Goal: Task Accomplishment & Management: Complete application form

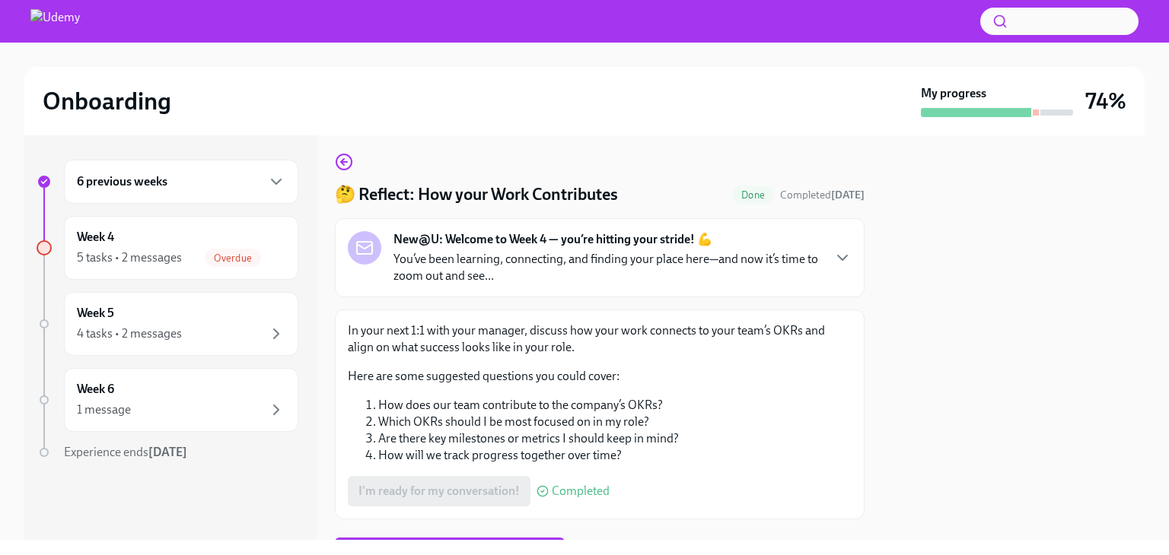
scroll to position [83, 0]
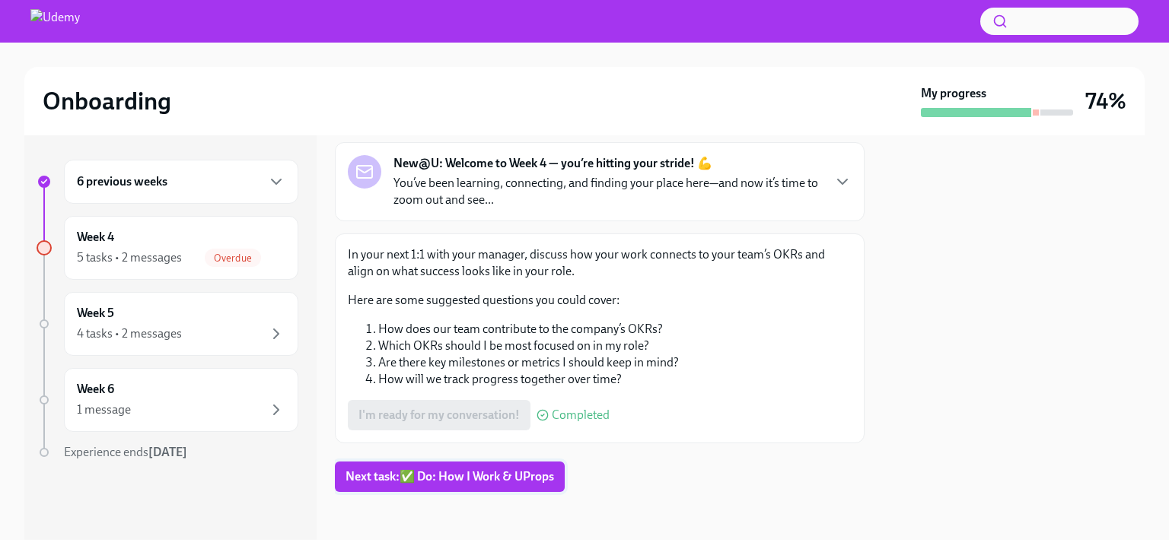
click at [446, 482] on span "Next task : ✅ Do: How I Work & UProps" at bounding box center [449, 477] width 209 height 15
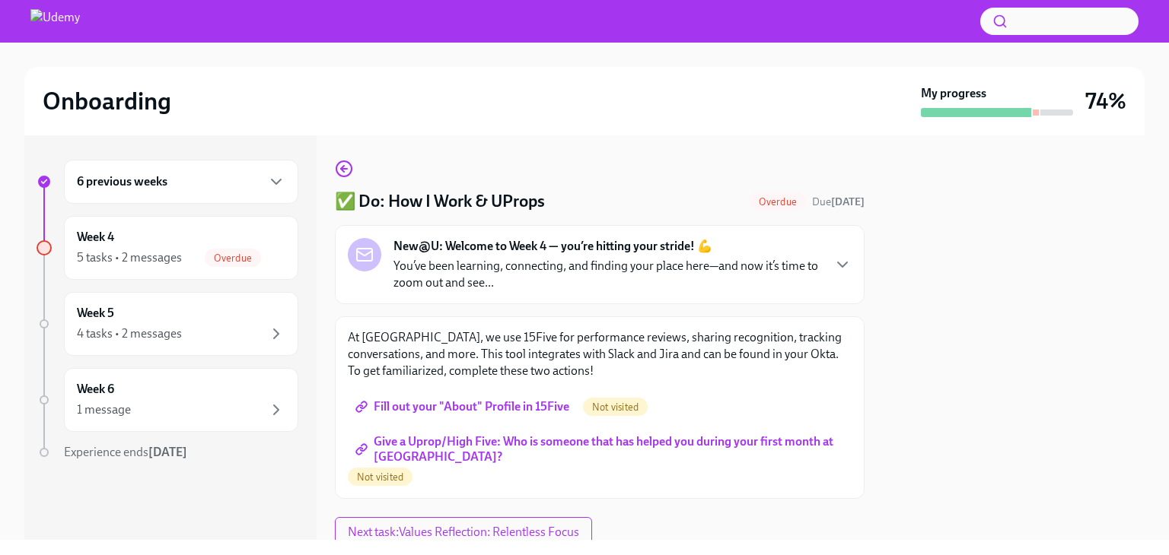
click at [517, 409] on span "Fill out your "About" Profile in 15Five" at bounding box center [463, 407] width 211 height 15
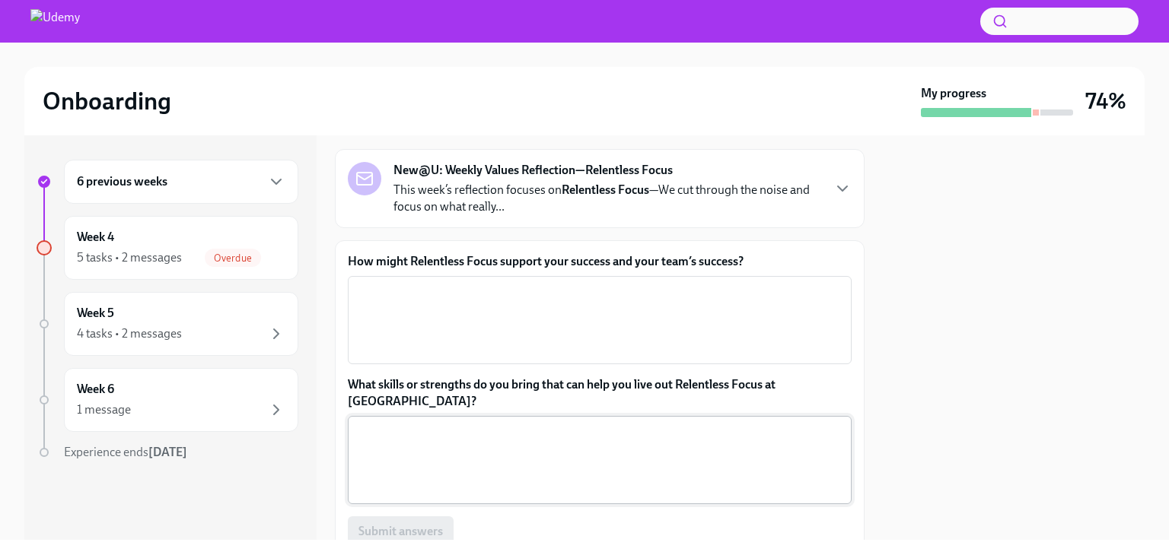
scroll to position [152, 0]
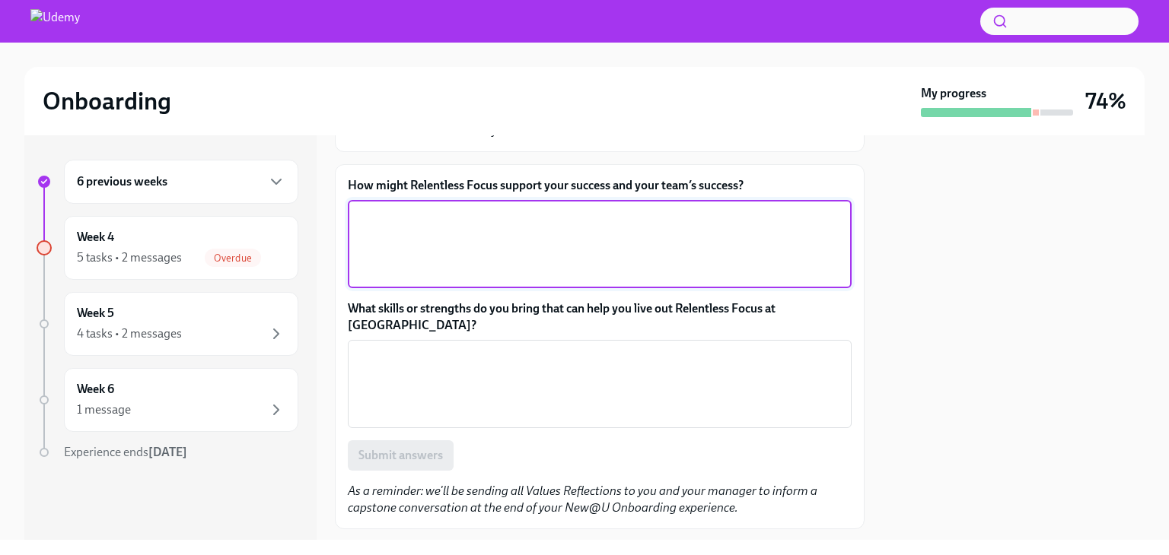
click at [527, 211] on textarea "How might Relentless Focus support your success and your team’s success?" at bounding box center [599, 244] width 485 height 73
type textarea "r"
click at [591, 215] on textarea "Relentless Focus helps my team stay aligned" at bounding box center [599, 244] width 485 height 73
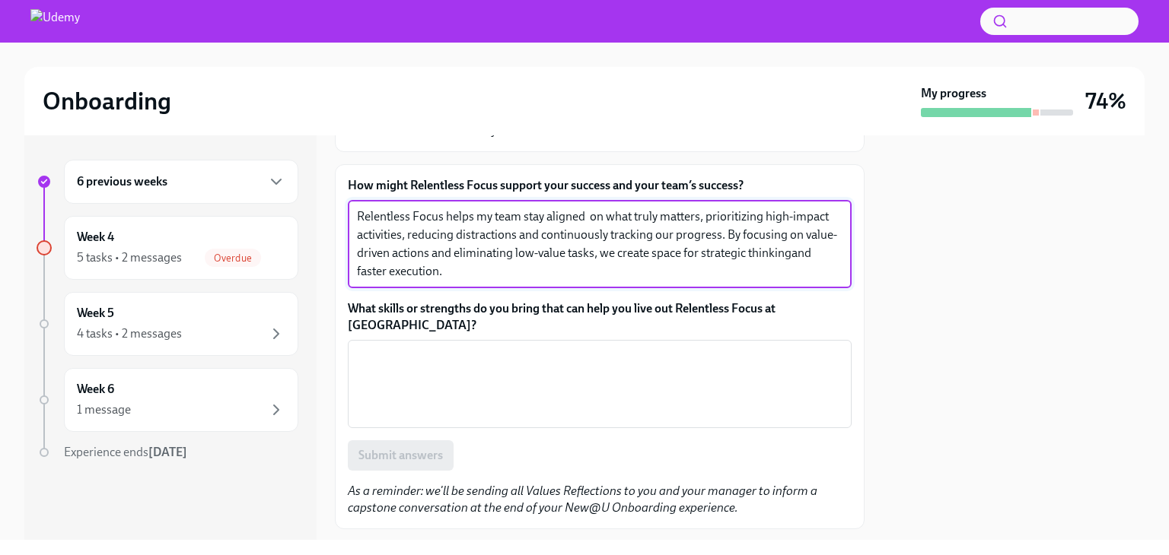
click at [398, 273] on textarea "Relentless Focus helps my team stay aligned on what truly matters, prioritizing…" at bounding box center [599, 244] width 485 height 73
click at [478, 279] on textarea "Relentless Focus helps my team stay aligned on what truly matters, prioritizing…" at bounding box center [599, 244] width 485 height 73
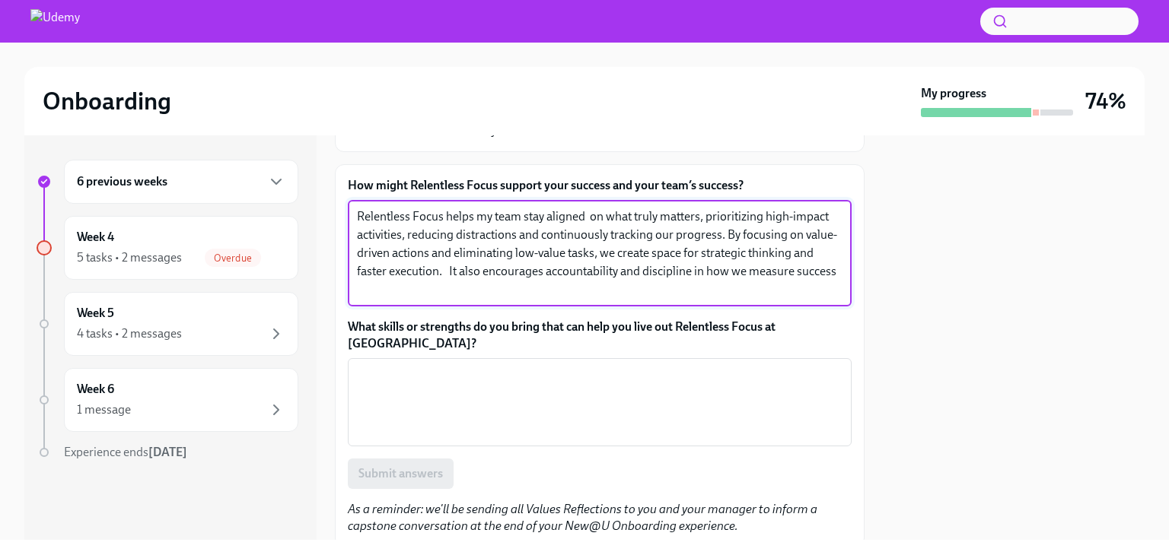
click at [437, 286] on textarea "Relentless Focus helps my team stay aligned on what truly matters, prioritizing…" at bounding box center [599, 253] width 485 height 91
click at [676, 297] on textarea "Relentless Focus helps my team stay aligned on what truly matters, prioritizing…" at bounding box center [599, 253] width 485 height 91
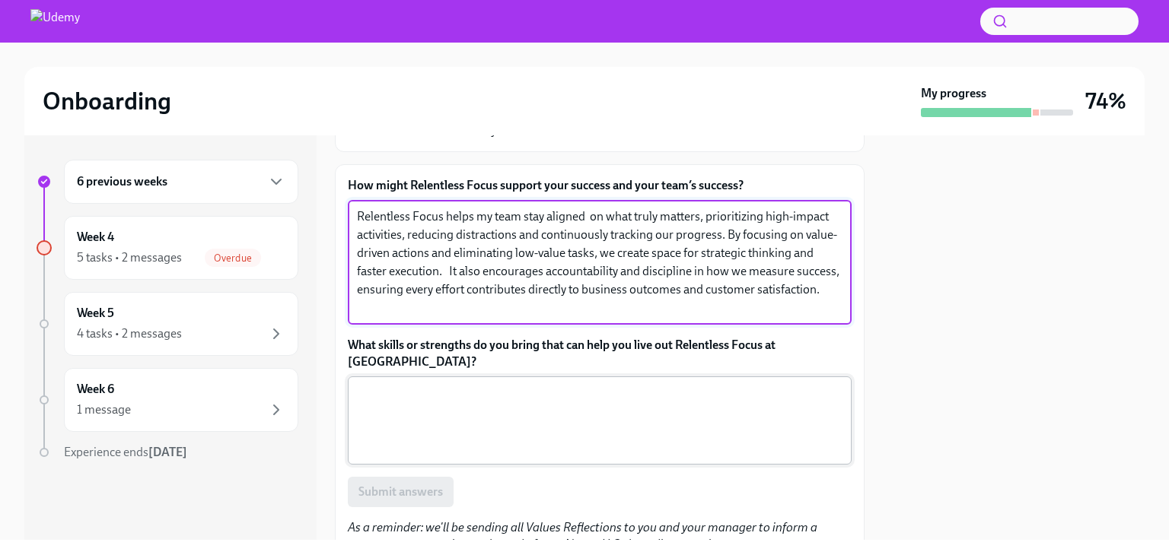
type textarea "Relentless Focus helps my team stay aligned on what truly matters, prioritizing…"
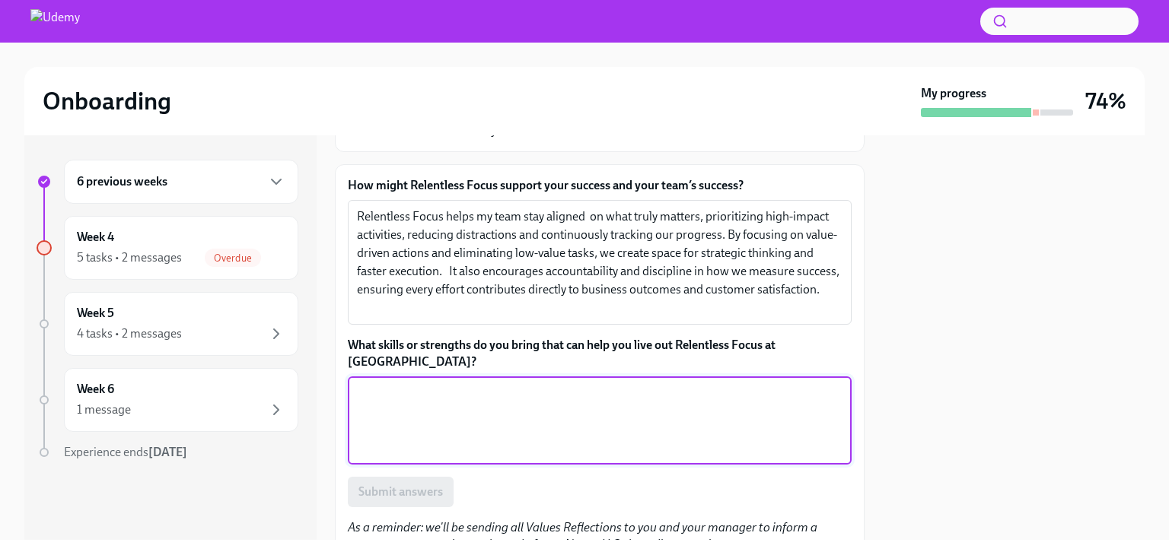
click at [455, 387] on textarea "What skills or strengths do you bring that can help you live out Relentless Foc…" at bounding box center [599, 420] width 485 height 73
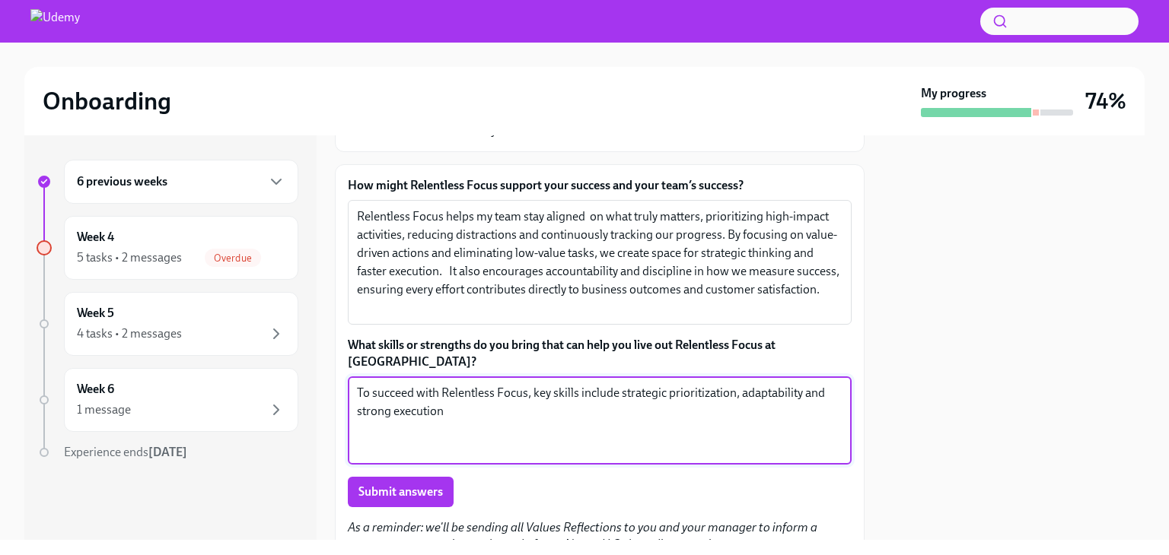
click at [493, 402] on textarea "To succeed with Relentless Focus, key skills include strategic prioritization, …" at bounding box center [599, 420] width 485 height 73
click at [759, 400] on textarea "To succeed with Relentless Focus, key skills include strategic prioritization, …" at bounding box center [599, 420] width 485 height 73
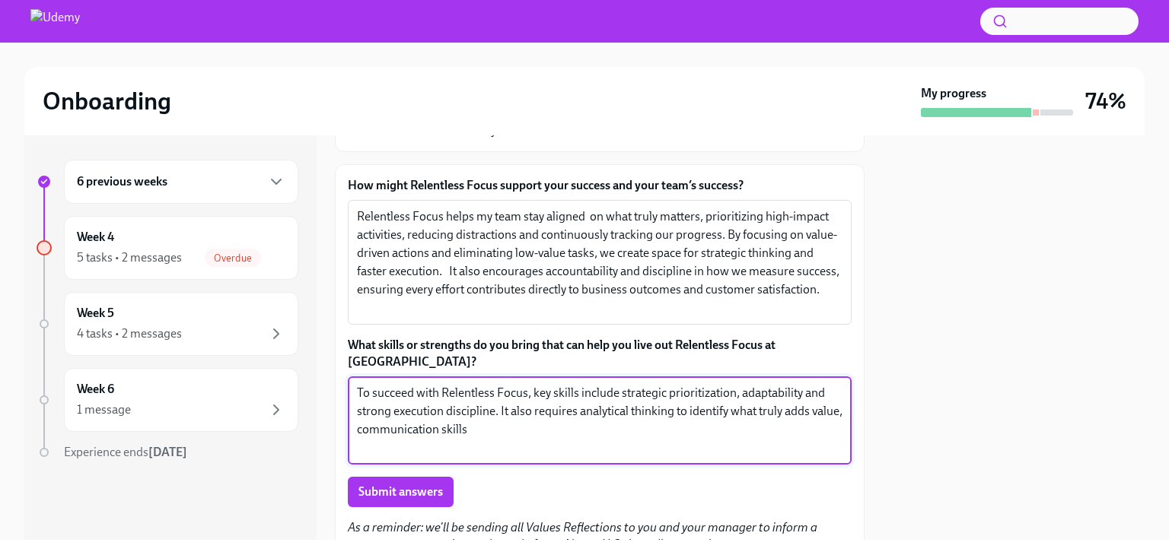
click at [508, 410] on textarea "To succeed with Relentless Focus, key skills include strategic prioritization, …" at bounding box center [599, 420] width 485 height 73
click at [473, 427] on textarea "To succeed with Relentless Focus, key skills include strategic prioritization, …" at bounding box center [599, 420] width 485 height 73
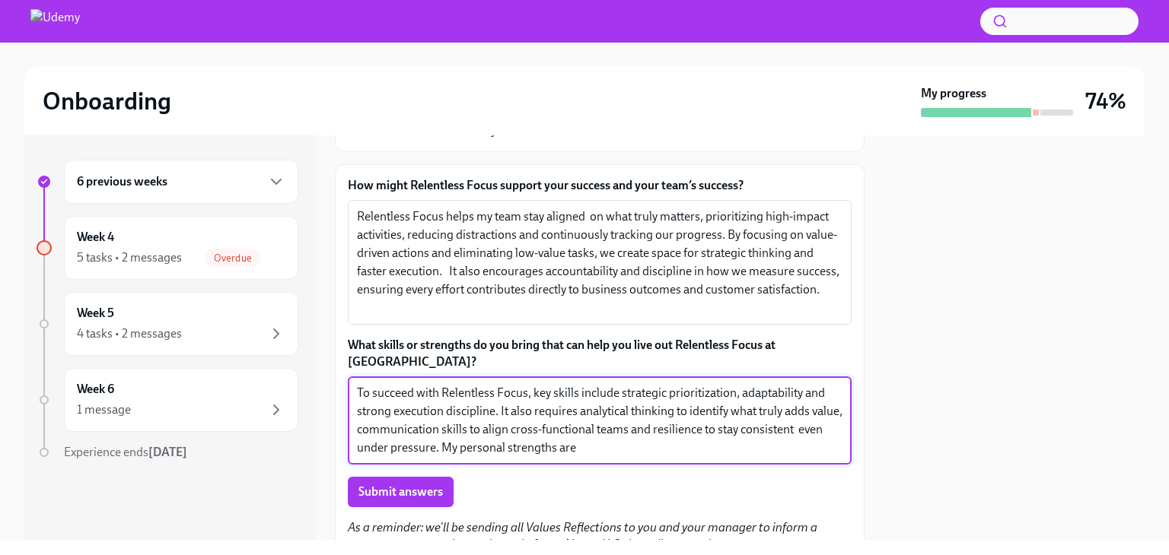
click at [623, 429] on textarea "To succeed with Relentless Focus, key skills include strategic prioritization, …" at bounding box center [599, 420] width 485 height 73
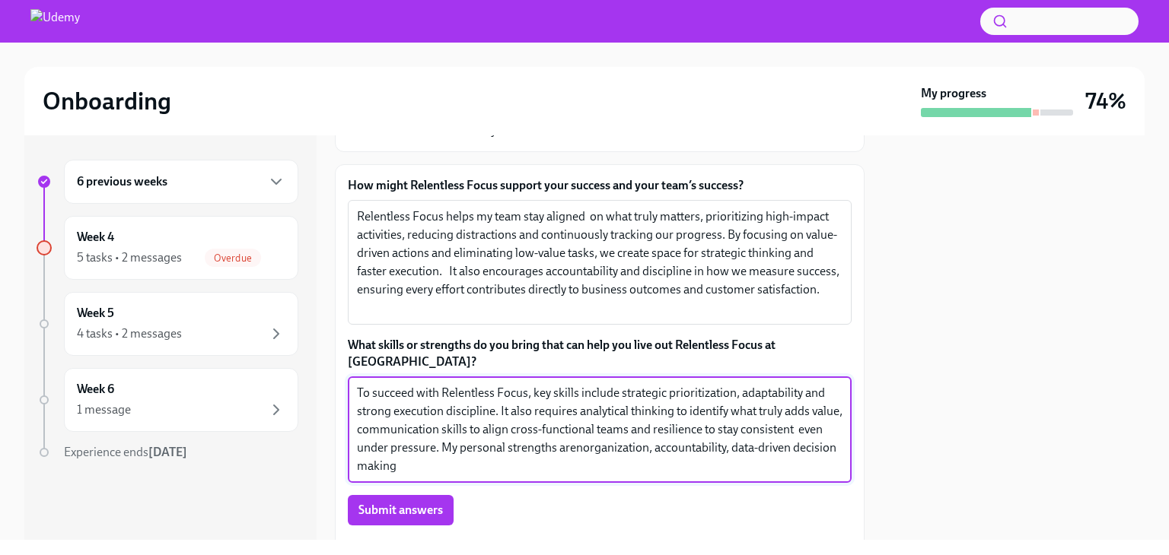
click at [397, 445] on textarea "To succeed with Relentless Focus, key skills include strategic prioritization, …" at bounding box center [599, 429] width 485 height 91
click at [606, 433] on textarea "To succeed with Relentless Focus, key skills include strategic prioritization, …" at bounding box center [599, 429] width 485 height 91
click at [602, 432] on textarea "To succeed with Relentless Focus, key skills include strategic prioritization, …" at bounding box center [599, 429] width 485 height 91
click at [444, 454] on textarea "To succeed with Relentless Focus, key skills include strategic prioritization, …" at bounding box center [599, 429] width 485 height 91
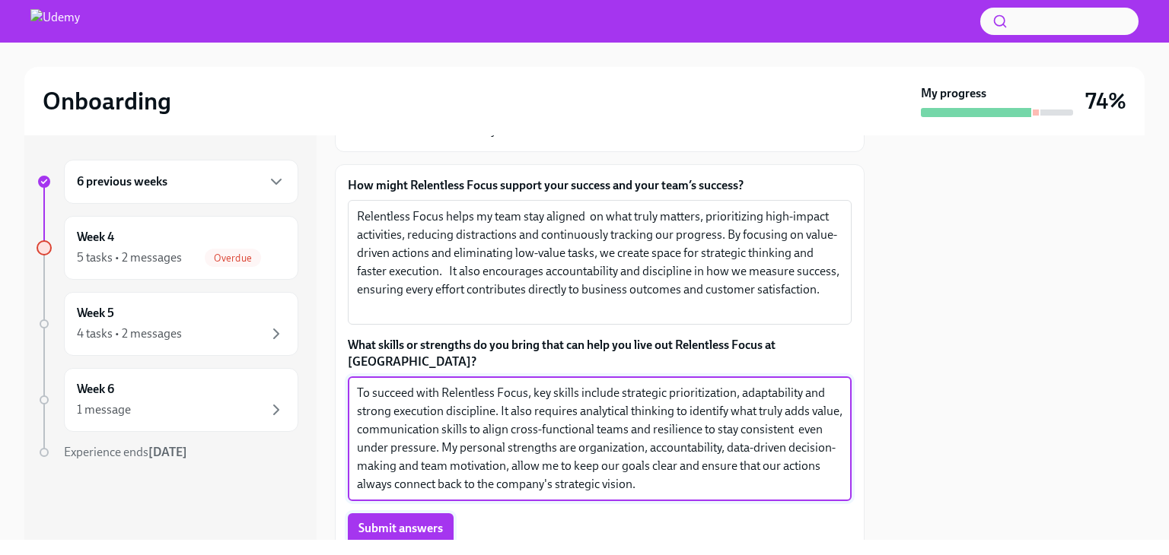
type textarea "To succeed with Relentless Focus, key skills include strategic prioritization, …"
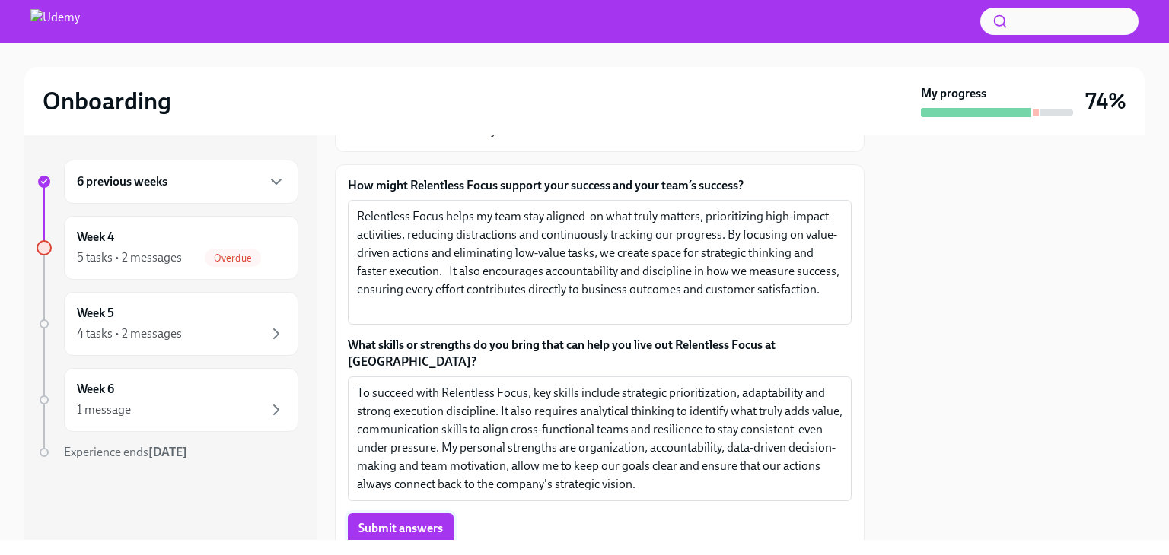
click at [409, 521] on span "Submit answers" at bounding box center [400, 528] width 84 height 15
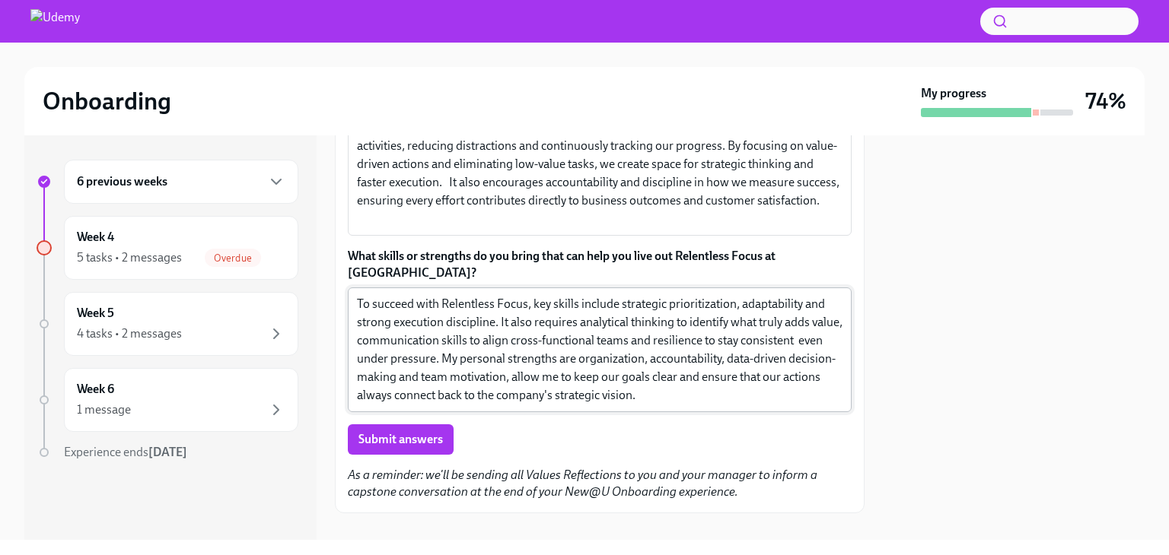
scroll to position [246, 0]
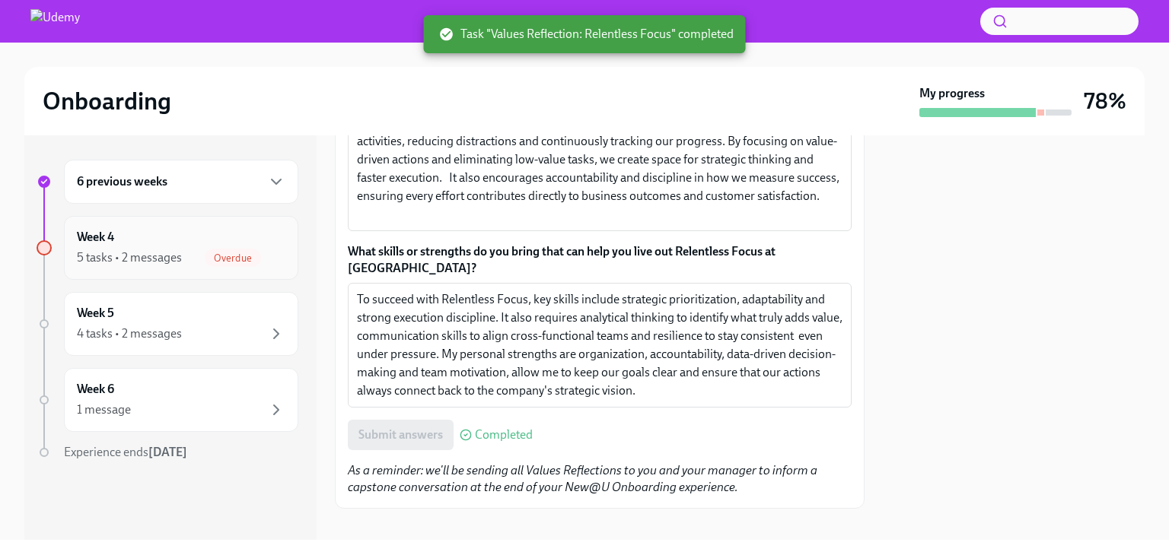
click at [222, 235] on div "Week 4 5 tasks • 2 messages Overdue" at bounding box center [181, 248] width 209 height 38
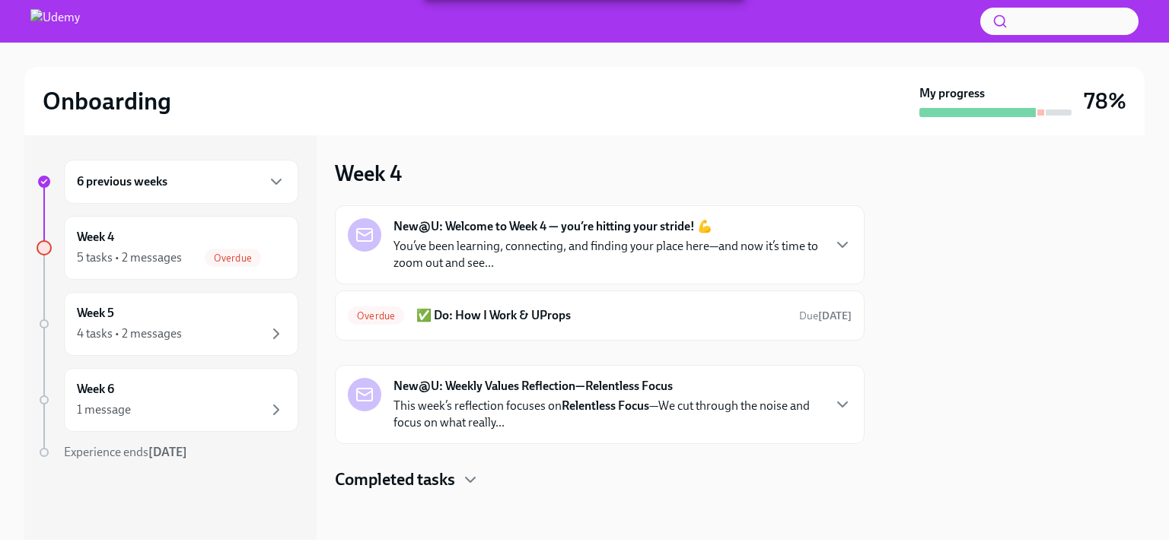
click at [612, 266] on p "You’ve been learning, connecting, and finding your place here—and now it’s time…" at bounding box center [607, 254] width 428 height 33
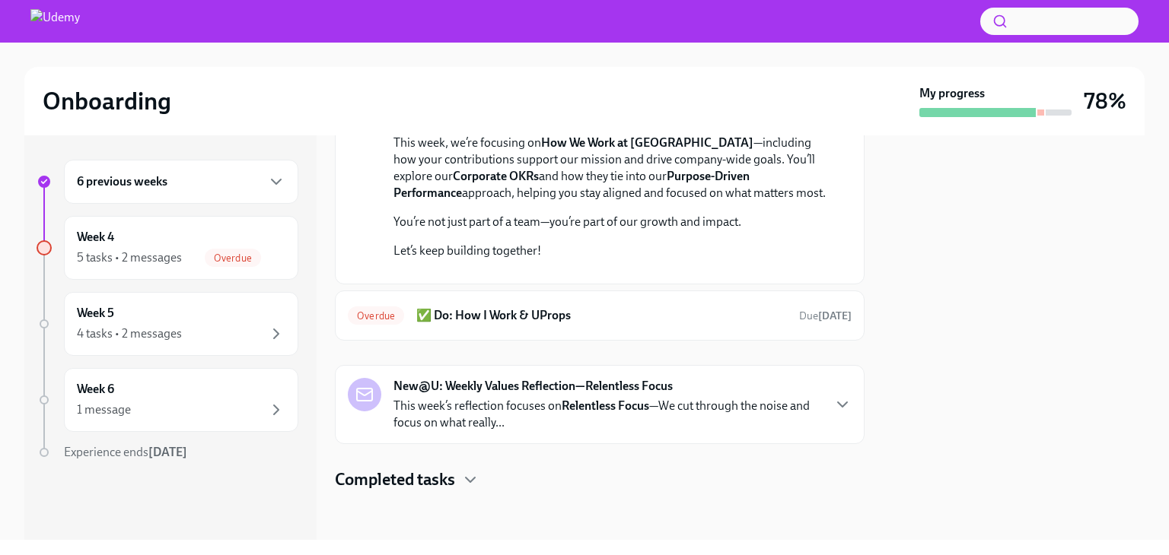
scroll to position [406, 0]
click at [576, 327] on div "Overdue ✅ Do: How I Work & UProps Due [DATE]" at bounding box center [600, 316] width 504 height 24
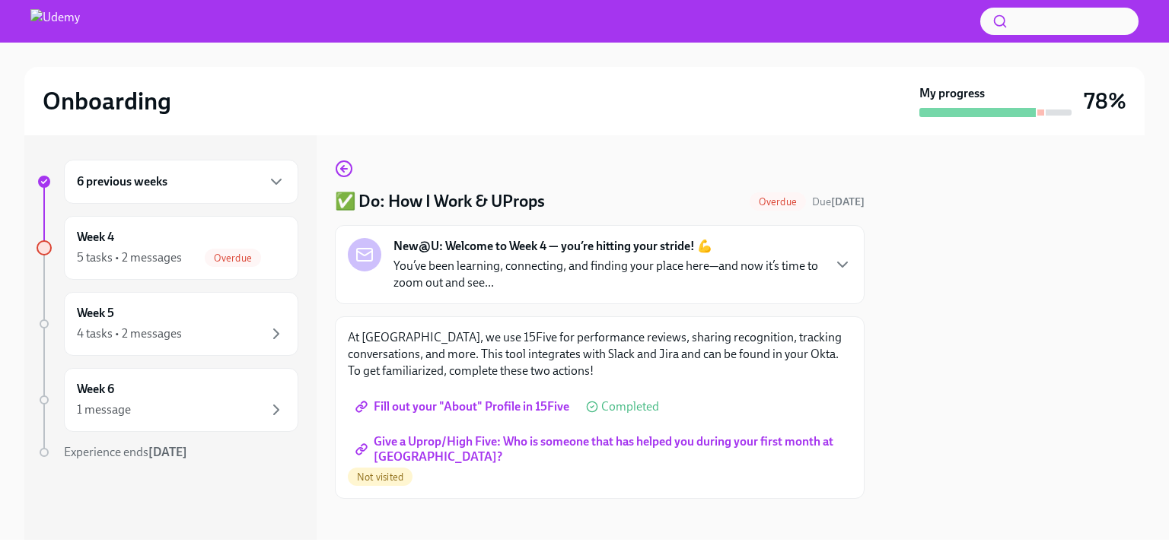
scroll to position [7, 0]
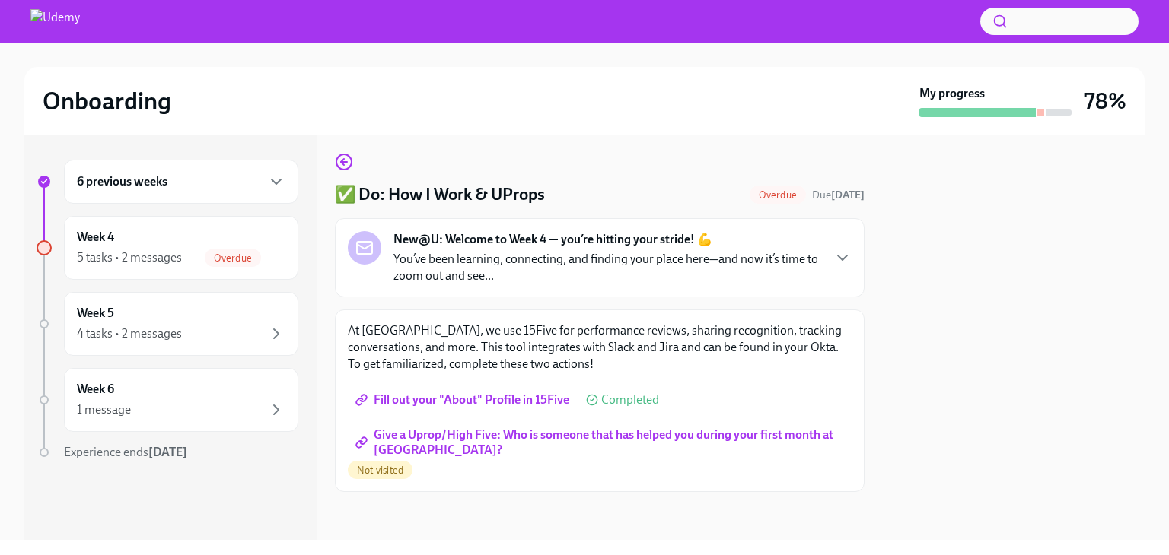
click at [563, 441] on span "Give a Uprop/High Five: Who is someone that has helped you during your first mo…" at bounding box center [599, 442] width 482 height 15
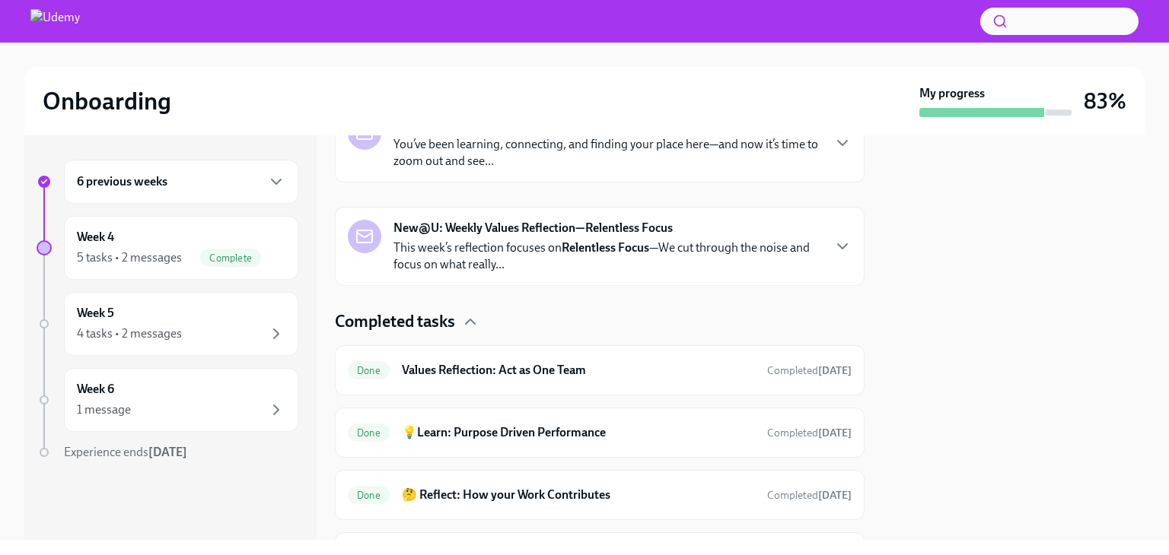
scroll to position [435, 0]
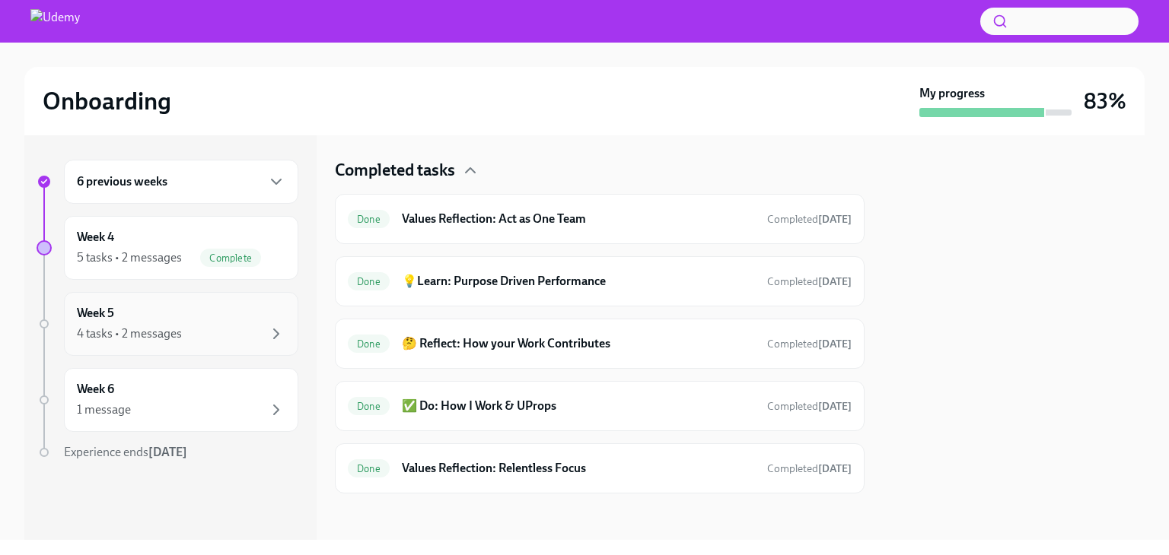
click at [230, 320] on div "Week 5 4 tasks • 2 messages" at bounding box center [181, 324] width 209 height 38
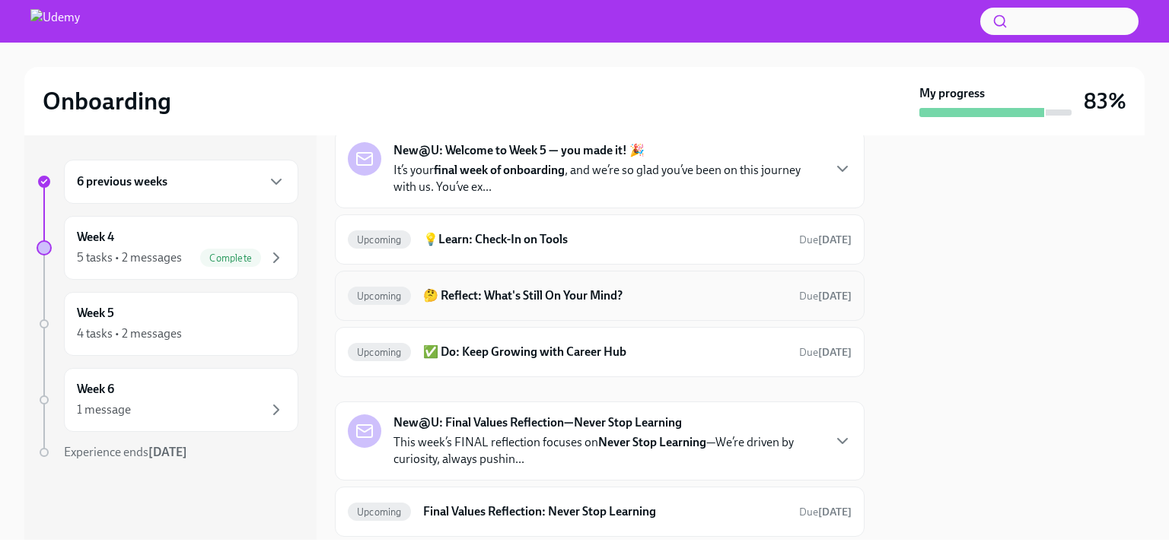
scroll to position [119, 0]
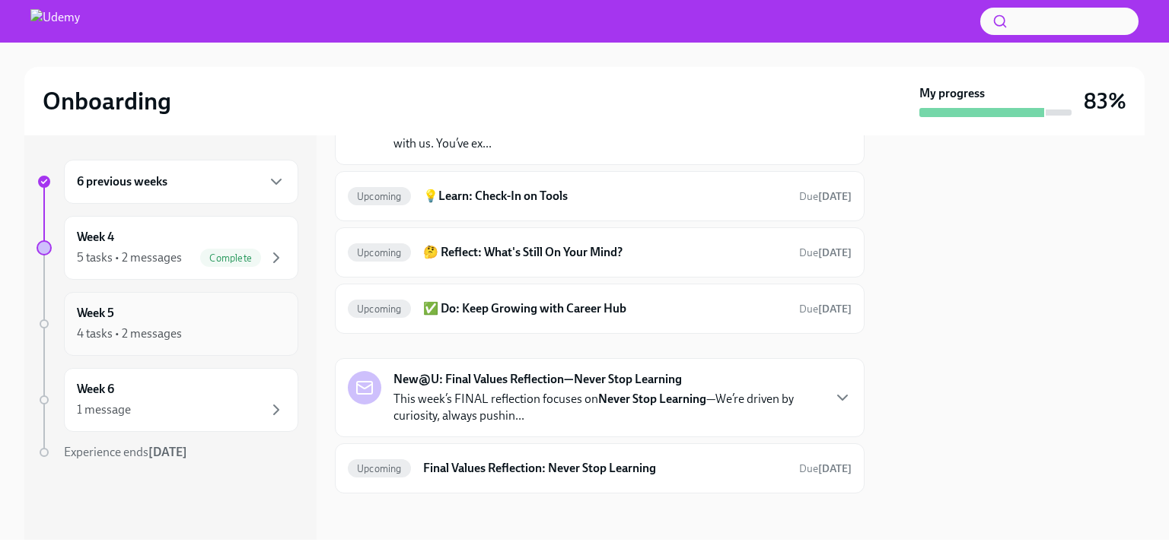
click at [260, 323] on div "Week 5 4 tasks • 2 messages" at bounding box center [181, 324] width 209 height 38
click at [210, 320] on div "Week 5 4 tasks • 2 messages" at bounding box center [181, 324] width 209 height 38
click at [221, 387] on div "Week 6 1 message" at bounding box center [181, 400] width 209 height 38
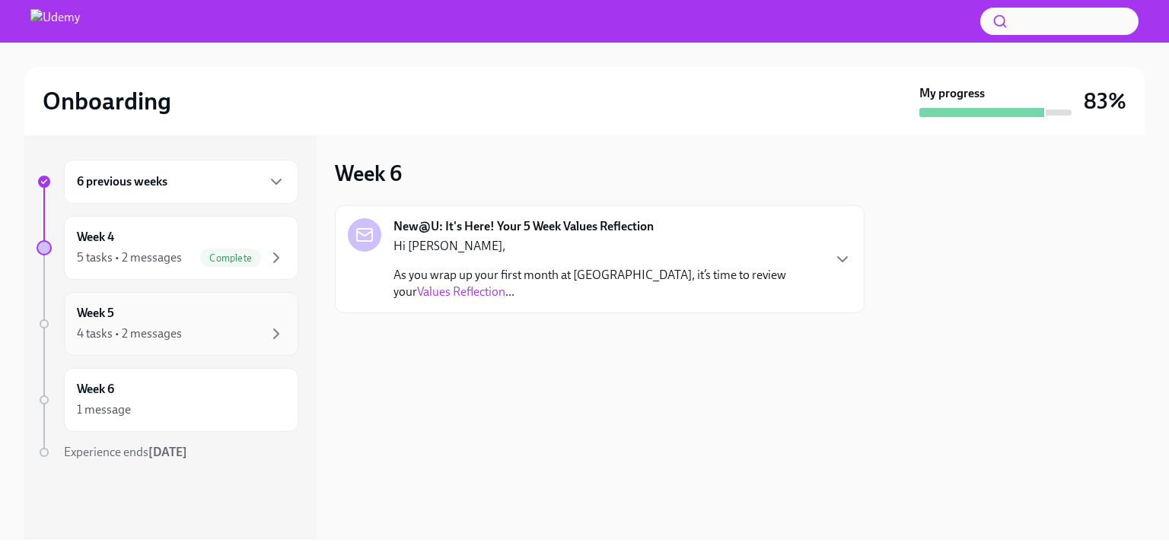
click at [213, 345] on div "Week 5 4 tasks • 2 messages" at bounding box center [181, 324] width 234 height 64
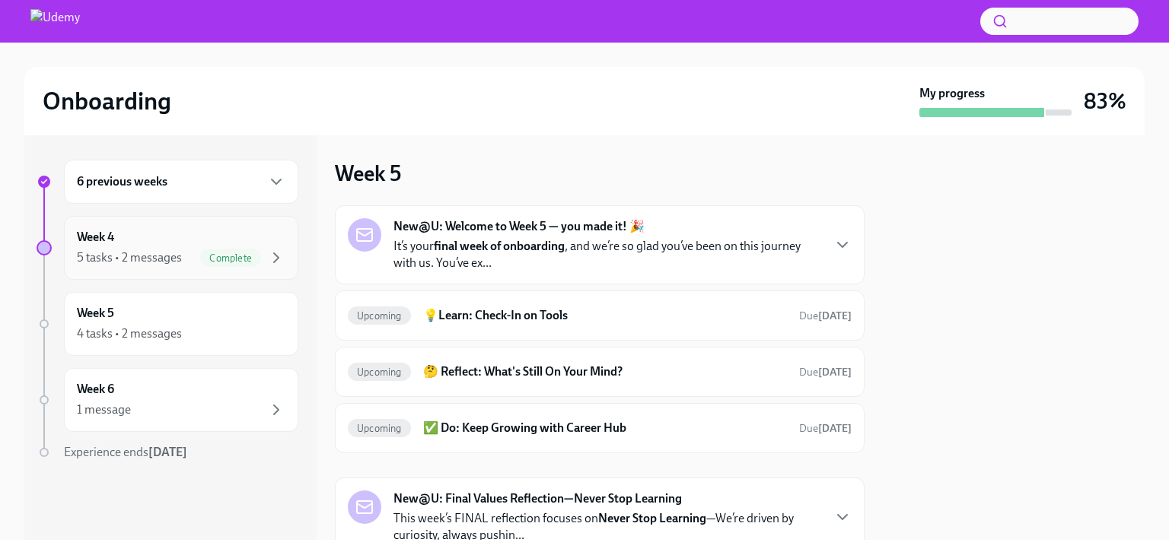
click at [170, 258] on div "5 tasks • 2 messages" at bounding box center [129, 258] width 105 height 17
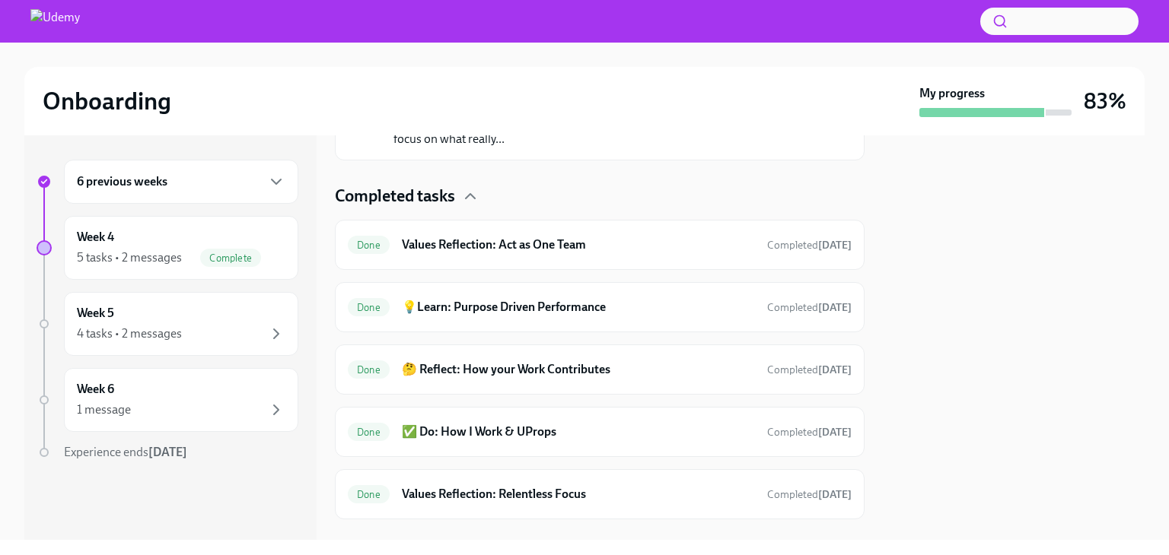
scroll to position [435, 0]
